Goal: Find specific page/section: Find specific page/section

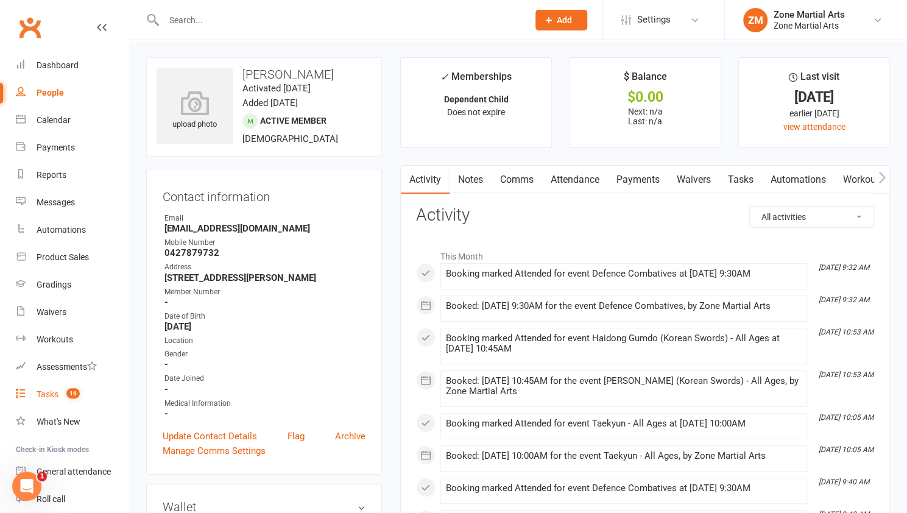
click at [23, 386] on link "Tasks 16" at bounding box center [72, 394] width 113 height 27
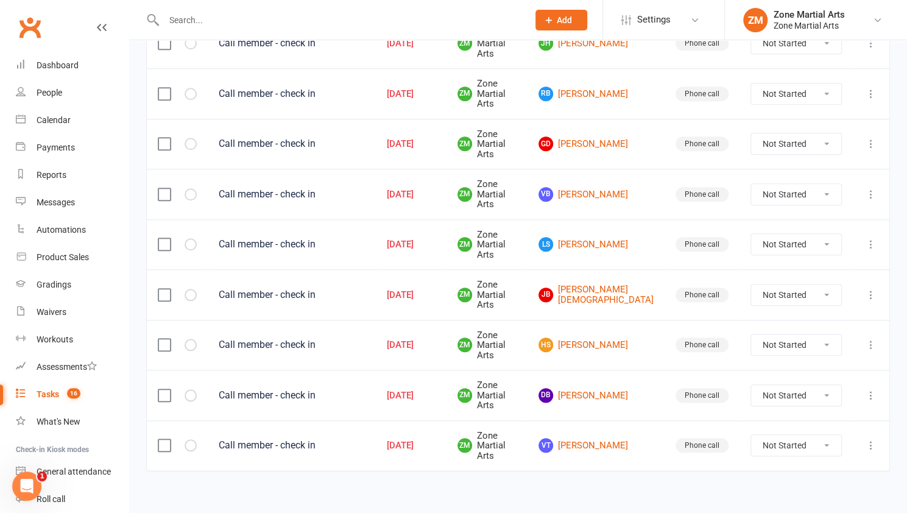
scroll to position [558, 0]
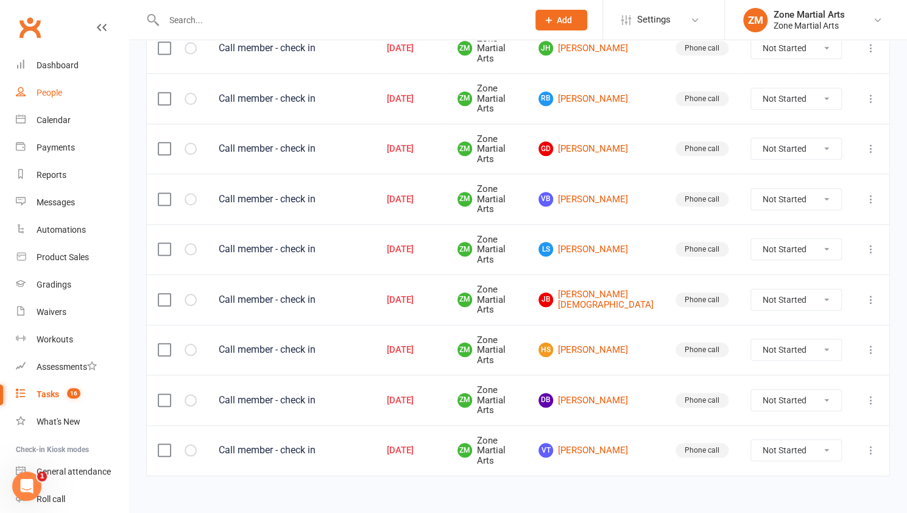
click at [79, 92] on link "People" at bounding box center [72, 92] width 113 height 27
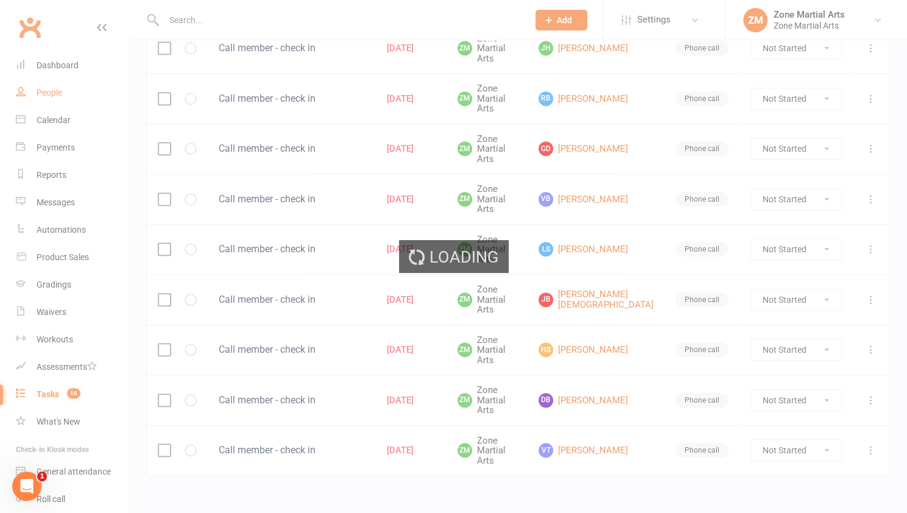
select select "100"
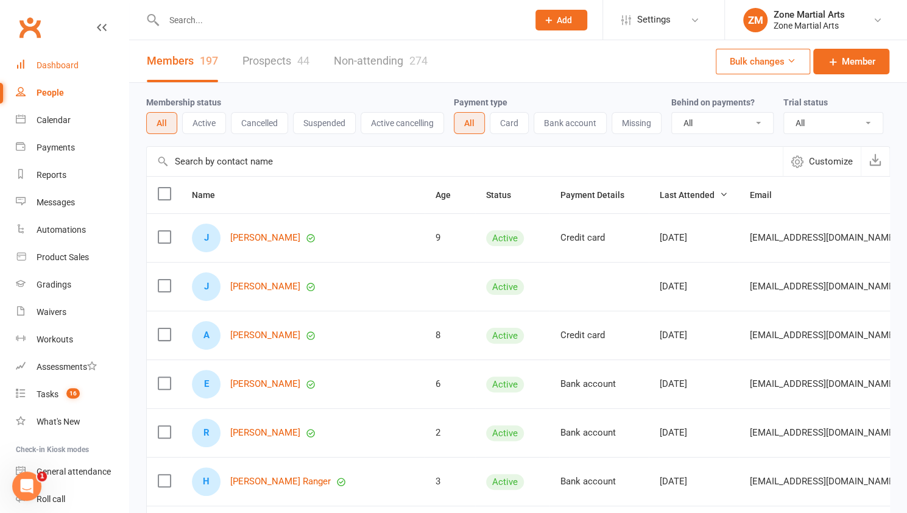
click at [57, 63] on div "Dashboard" at bounding box center [58, 65] width 42 height 10
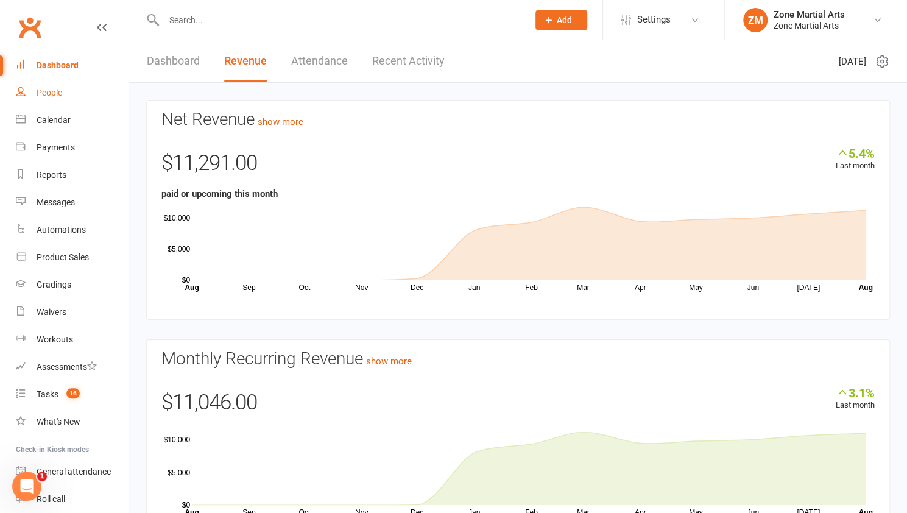
click at [51, 87] on link "People" at bounding box center [72, 92] width 113 height 27
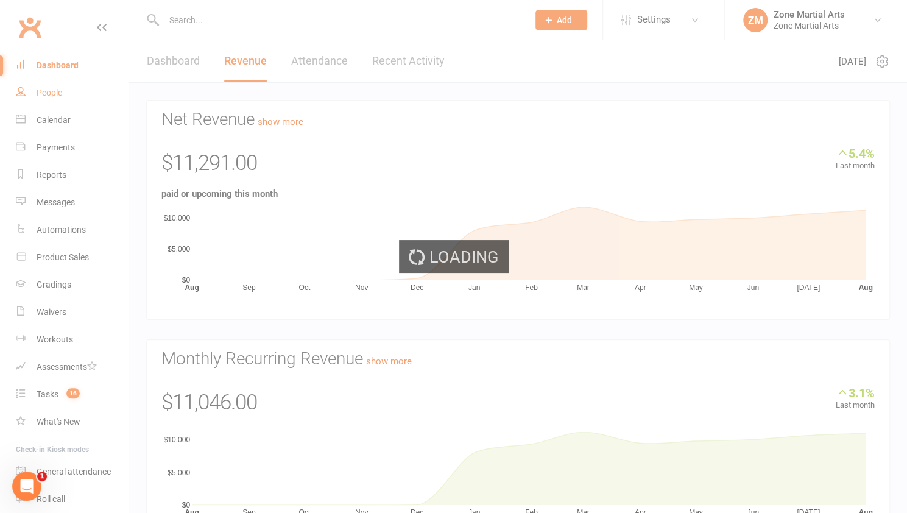
select select "100"
